Goal: Task Accomplishment & Management: Manage account settings

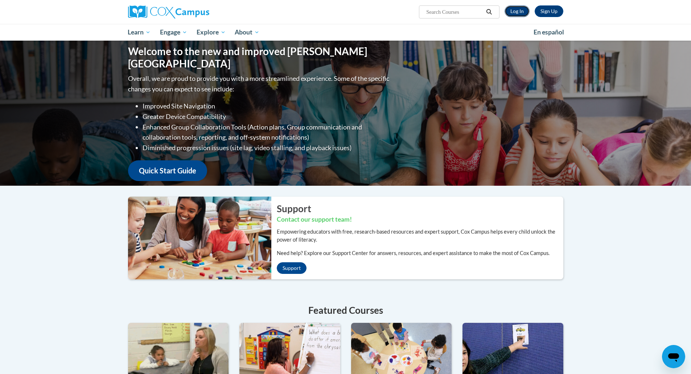
click at [520, 8] on link "Log In" at bounding box center [517, 11] width 25 height 12
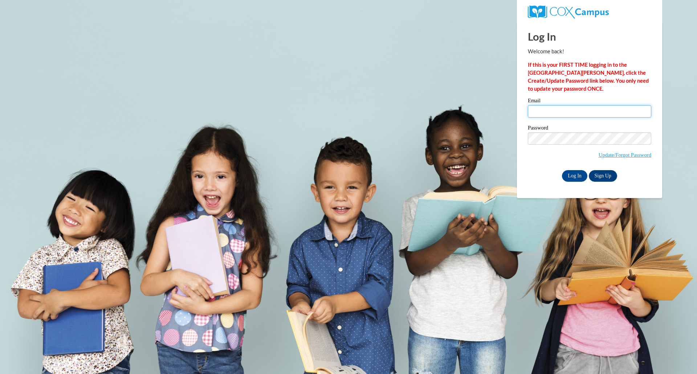
click at [566, 107] on input "Email" at bounding box center [589, 111] width 123 height 12
type input "[EMAIL_ADDRESS][DOMAIN_NAME]"
click at [571, 175] on input "Log In" at bounding box center [574, 176] width 25 height 12
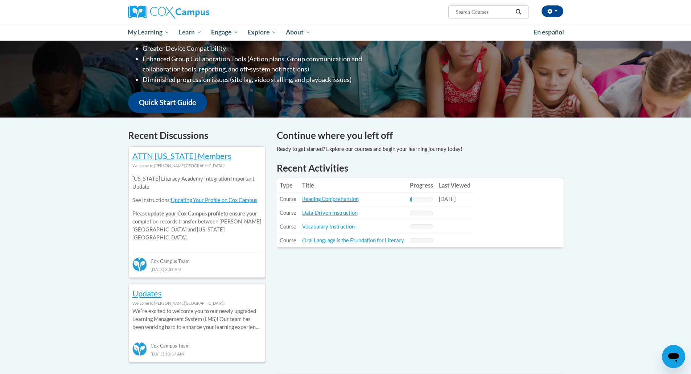
scroll to position [138, 0]
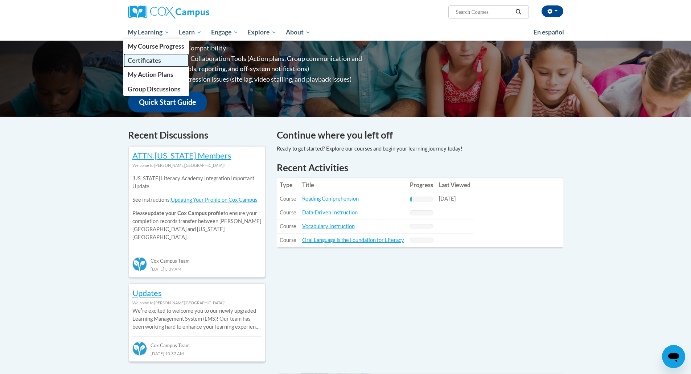
click at [149, 61] on span "Certificates" at bounding box center [144, 61] width 33 height 8
